Goal: Information Seeking & Learning: Check status

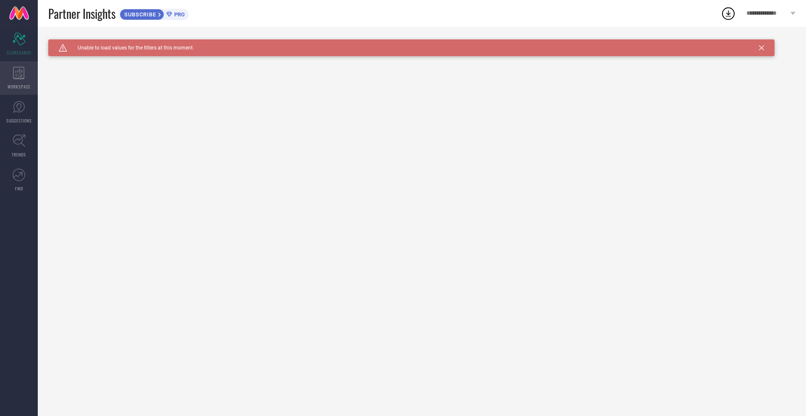
click at [23, 74] on icon at bounding box center [19, 73] width 12 height 13
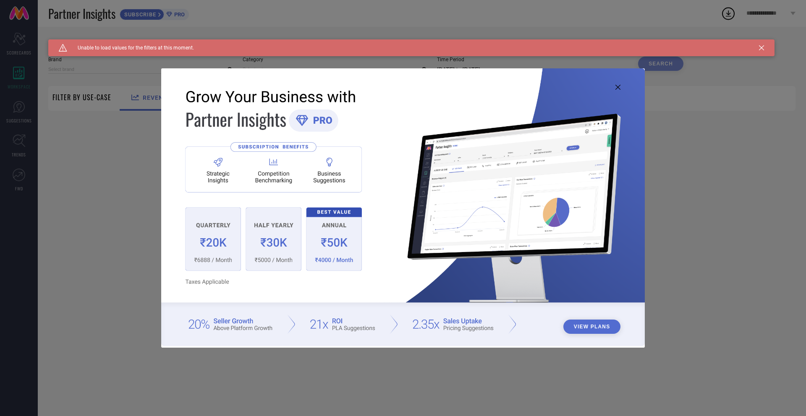
type input "1 STOP FASHION"
type input "All"
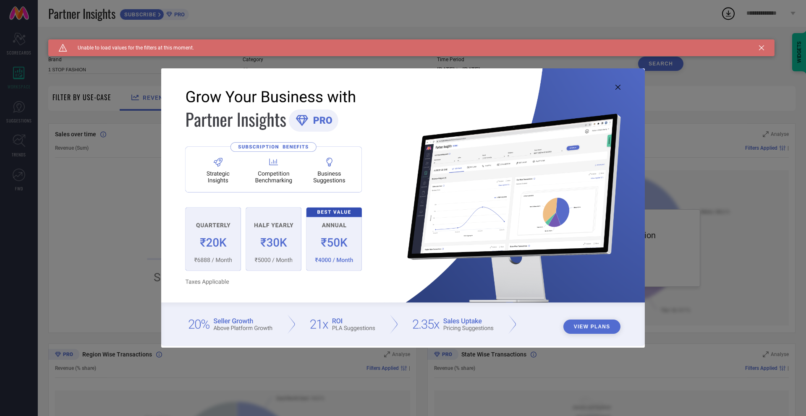
click at [617, 89] on icon at bounding box center [617, 87] width 5 height 5
